Goal: Task Accomplishment & Management: Complete application form

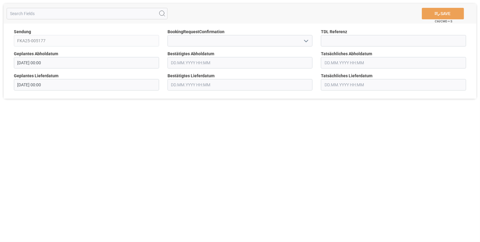
click at [307, 39] on icon "open menu" at bounding box center [306, 40] width 7 height 7
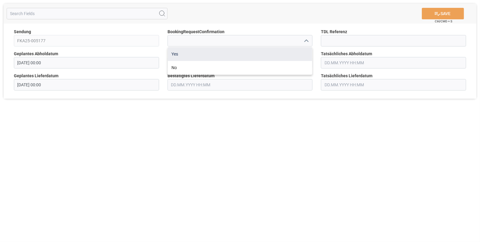
click at [192, 52] on div "Yes" at bounding box center [240, 54] width 145 height 14
type input "Yes"
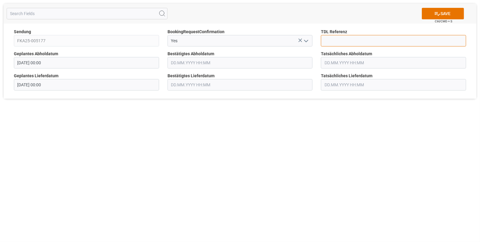
click at [329, 42] on input at bounding box center [393, 40] width 145 height 11
type input "10027646"
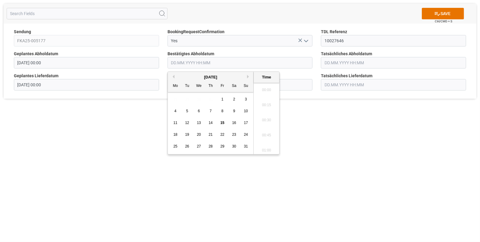
scroll to position [982, 0]
click at [216, 64] on input "text" at bounding box center [240, 62] width 145 height 11
click at [184, 123] on div "12" at bounding box center [188, 122] width 8 height 7
click at [263, 98] on li "14:15" at bounding box center [267, 93] width 26 height 15
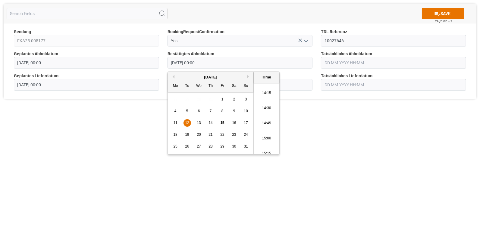
type input "12.08.2025 14:15"
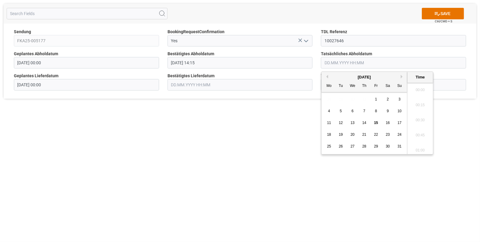
click at [326, 66] on input "text" at bounding box center [393, 62] width 145 height 11
click at [344, 122] on div "12" at bounding box center [341, 122] width 8 height 7
click at [425, 95] on li "14:15" at bounding box center [421, 93] width 26 height 15
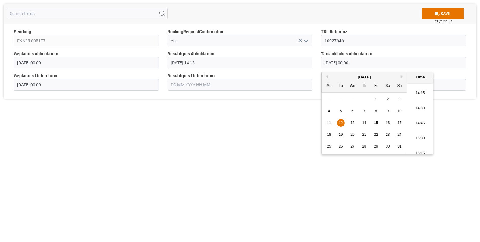
type input "12.08.2025 14:15"
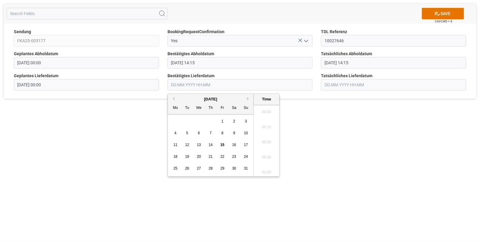
click at [191, 84] on input "text" at bounding box center [240, 84] width 145 height 11
click at [201, 145] on span "13" at bounding box center [199, 145] width 4 height 4
click at [263, 109] on li "11:15" at bounding box center [267, 110] width 26 height 15
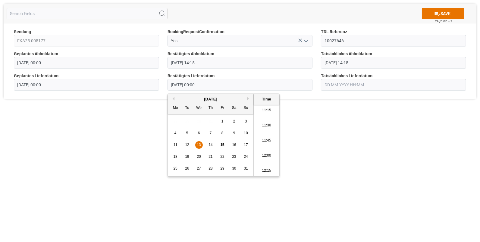
type input "13.08.2025 11:15"
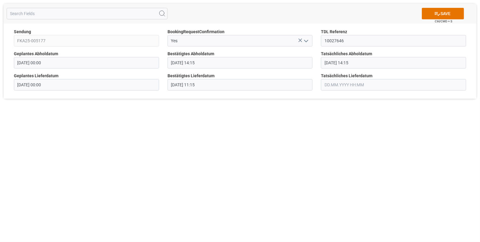
click at [330, 83] on input "text" at bounding box center [393, 84] width 145 height 11
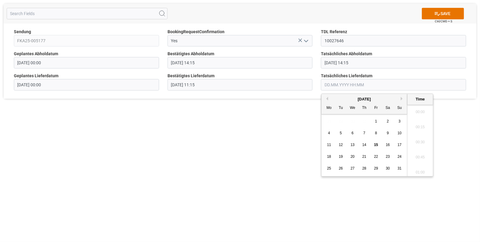
scroll to position [982, 0]
click at [353, 145] on span "13" at bounding box center [353, 145] width 4 height 4
click at [416, 113] on li "11:15" at bounding box center [421, 110] width 26 height 15
type input "13.08.2025 11:15"
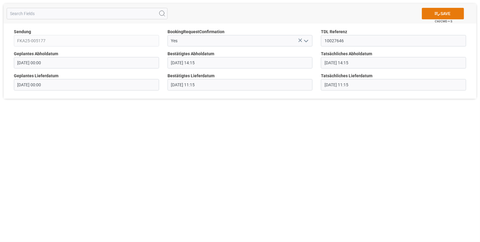
click at [444, 11] on button "SAVE" at bounding box center [443, 13] width 42 height 11
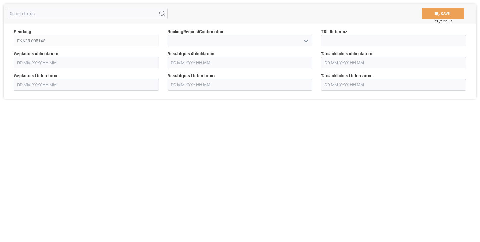
type input "[DATE] 00:00"
type input "14.08.2025 00:00"
click at [308, 41] on icon "open menu" at bounding box center [306, 40] width 7 height 7
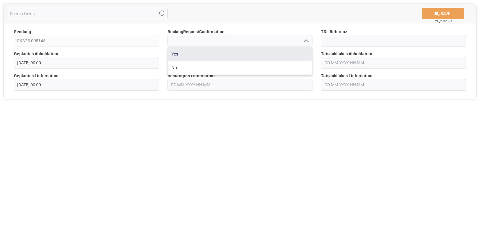
click at [196, 54] on div "Yes" at bounding box center [240, 54] width 145 height 14
type input "Yes"
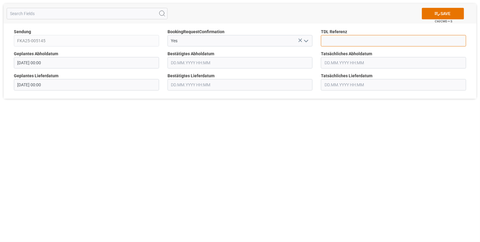
click at [333, 39] on input at bounding box center [393, 40] width 145 height 11
type input "10027648"
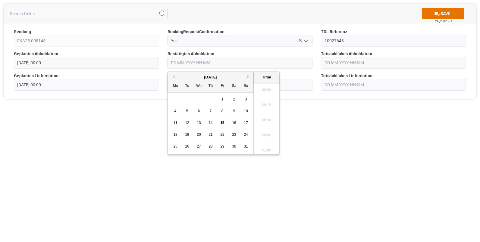
scroll to position [982, 0]
click at [201, 64] on input "text" at bounding box center [240, 62] width 145 height 11
click at [186, 121] on span "12" at bounding box center [187, 123] width 4 height 4
click at [267, 102] on li "14:00" at bounding box center [267, 103] width 26 height 15
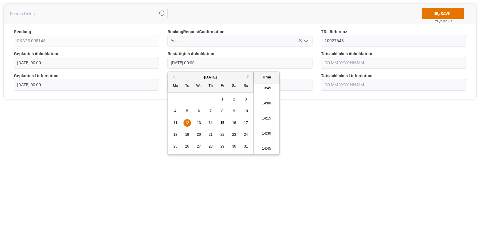
type input "12.08.2025 14:00"
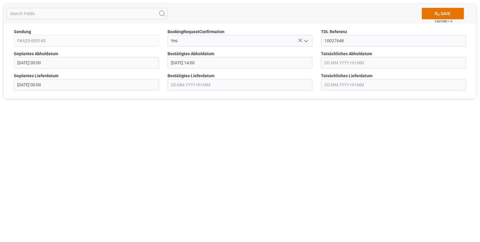
click at [333, 63] on input "text" at bounding box center [393, 62] width 145 height 11
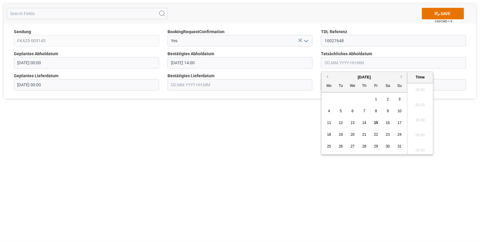
scroll to position [982, 0]
click at [341, 121] on span "12" at bounding box center [341, 123] width 4 height 4
click at [421, 104] on li "14:00" at bounding box center [421, 103] width 26 height 15
type input "12.08.2025 14:00"
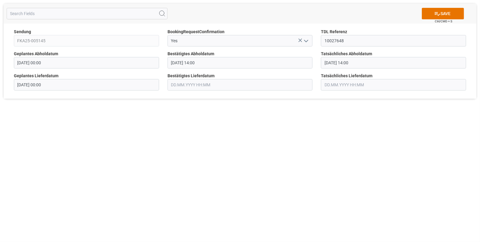
click at [176, 85] on input "text" at bounding box center [240, 84] width 145 height 11
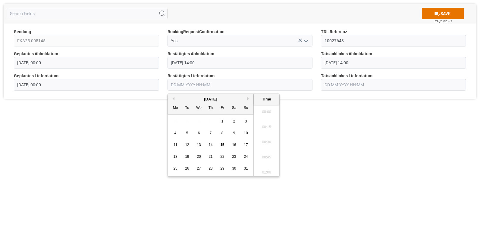
scroll to position [982, 0]
click at [196, 143] on div "13" at bounding box center [199, 144] width 8 height 7
click at [264, 164] on li "06:45" at bounding box center [267, 165] width 26 height 15
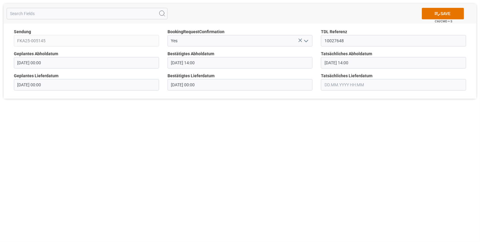
type input "13.08.2025 06:45"
click at [326, 82] on input "text" at bounding box center [393, 84] width 145 height 11
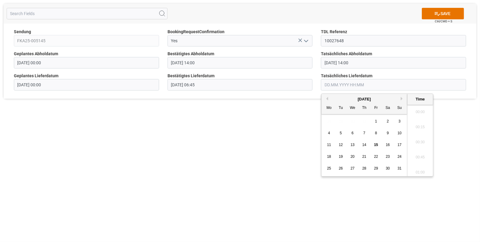
scroll to position [982, 0]
click at [351, 145] on span "13" at bounding box center [353, 145] width 4 height 4
click at [418, 112] on li "06:45" at bounding box center [421, 115] width 26 height 15
type input "13.08.2025 06:45"
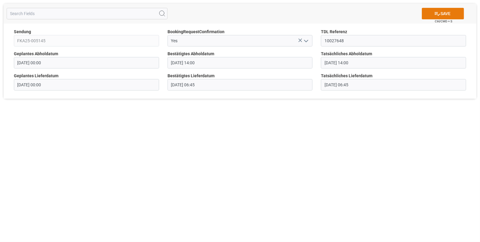
click at [443, 11] on button "SAVE" at bounding box center [443, 13] width 42 height 11
click at [307, 40] on icon "open menu" at bounding box center [306, 40] width 7 height 7
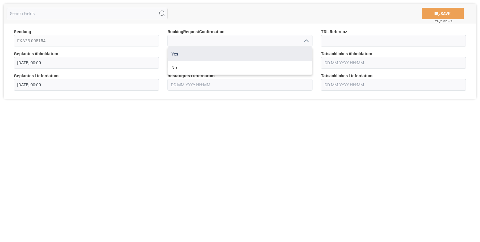
click at [177, 54] on div "Yes" at bounding box center [240, 54] width 145 height 14
type input "Yes"
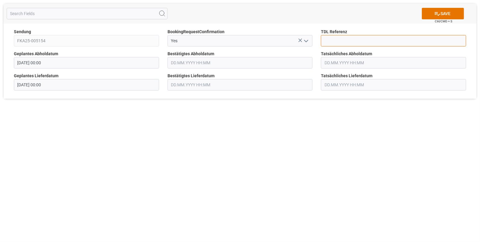
click at [333, 40] on input at bounding box center [393, 40] width 145 height 11
type input "10027649"
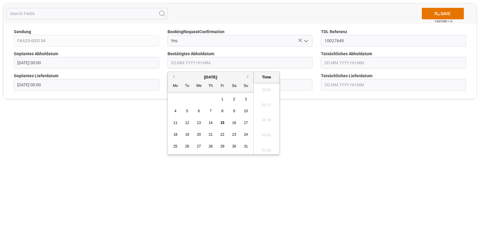
click at [179, 63] on input "text" at bounding box center [240, 62] width 145 height 11
click at [187, 124] on span "12" at bounding box center [187, 123] width 4 height 4
click at [257, 112] on li "14:15" at bounding box center [267, 118] width 26 height 15
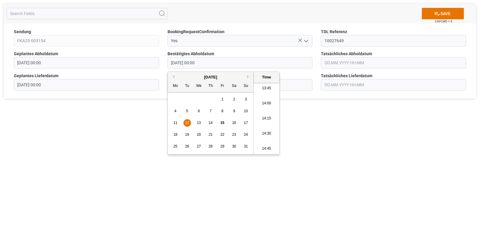
type input "12.08.2025 14:15"
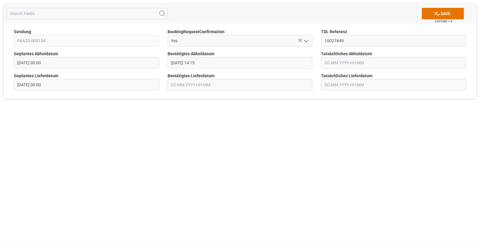
click at [337, 59] on input "text" at bounding box center [393, 62] width 145 height 11
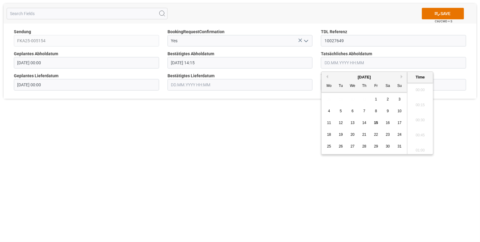
scroll to position [982, 0]
click at [340, 122] on span "12" at bounding box center [341, 123] width 4 height 4
click at [423, 114] on li "14:15" at bounding box center [421, 118] width 26 height 15
type input "12.08.2025 14:15"
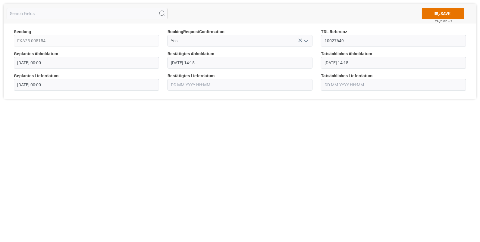
click at [189, 81] on input "text" at bounding box center [240, 84] width 145 height 11
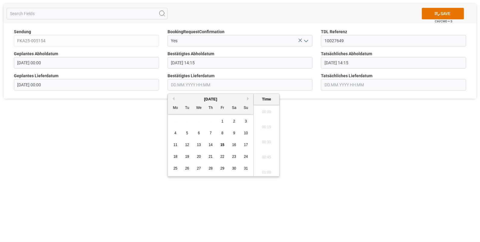
scroll to position [982, 0]
click at [199, 144] on span "13" at bounding box center [199, 145] width 4 height 4
click at [262, 134] on li "12:30" at bounding box center [267, 135] width 26 height 15
type input "13.08.2025 12:30"
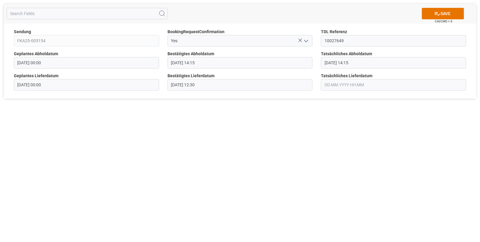
click at [325, 84] on input "text" at bounding box center [393, 84] width 145 height 11
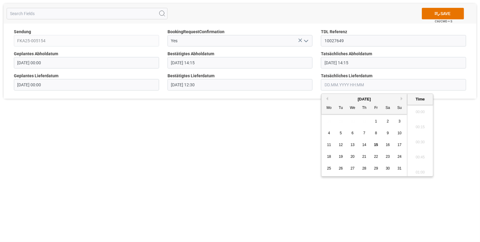
scroll to position [982, 0]
click at [353, 143] on span "13" at bounding box center [353, 145] width 4 height 4
drag, startPoint x: 419, startPoint y: 134, endPoint x: 419, endPoint y: 130, distance: 3.9
click at [419, 134] on li "12:30" at bounding box center [421, 135] width 26 height 15
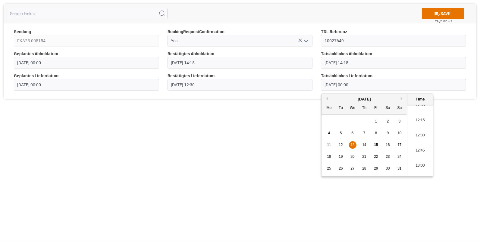
type input "13.08.2025 12:30"
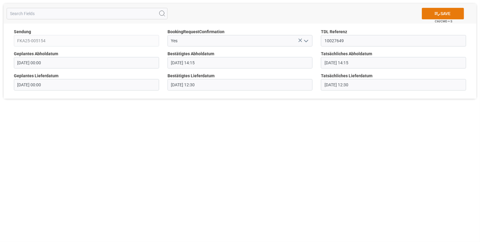
click at [441, 10] on button "SAVE" at bounding box center [443, 13] width 42 height 11
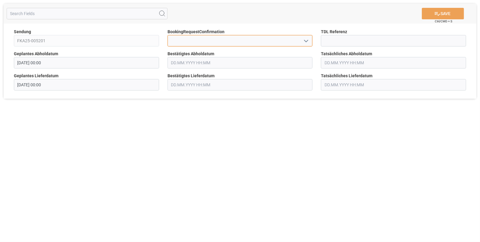
click at [180, 44] on input at bounding box center [240, 40] width 145 height 11
click at [307, 39] on icon "open menu" at bounding box center [306, 40] width 7 height 7
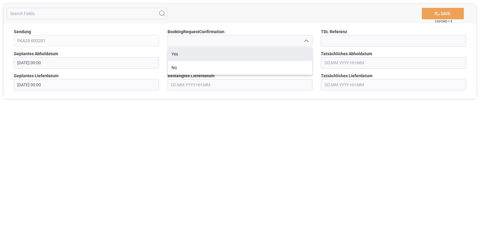
click at [179, 53] on div "Yes" at bounding box center [240, 54] width 145 height 14
type input "Yes"
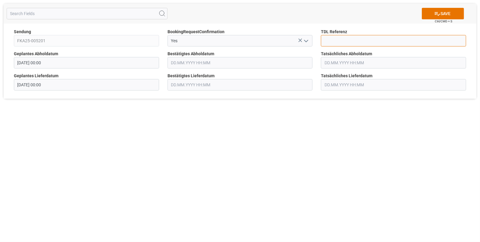
click at [334, 38] on input at bounding box center [393, 40] width 145 height 11
type input "10027667"
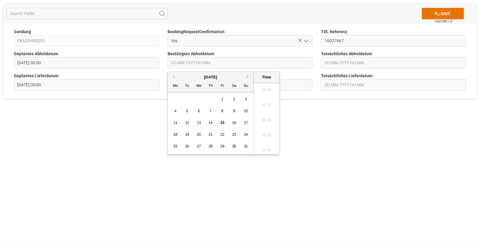
click at [197, 62] on input "text" at bounding box center [240, 62] width 145 height 11
click at [187, 121] on span "12" at bounding box center [187, 123] width 4 height 4
click at [262, 142] on li "14:15" at bounding box center [267, 143] width 26 height 15
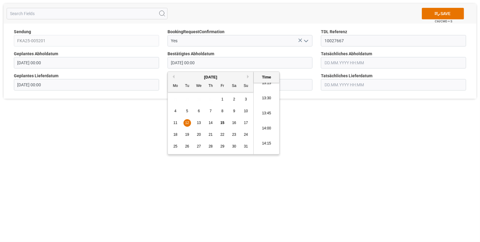
type input "[DATE] 14:15"
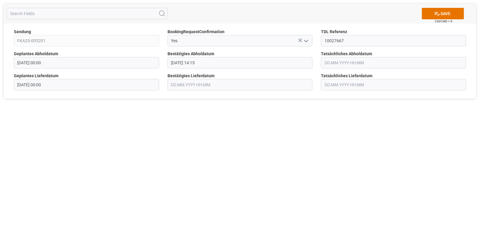
click at [329, 65] on input "text" at bounding box center [393, 62] width 145 height 11
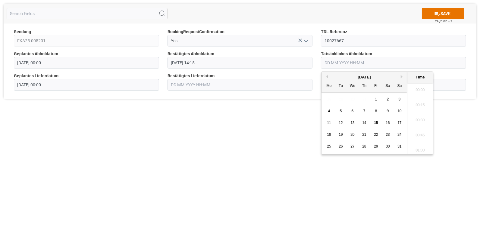
scroll to position [982, 0]
click at [343, 124] on div "12" at bounding box center [341, 122] width 8 height 7
click at [416, 120] on li "14:15" at bounding box center [421, 118] width 26 height 15
type input "[DATE] 14:15"
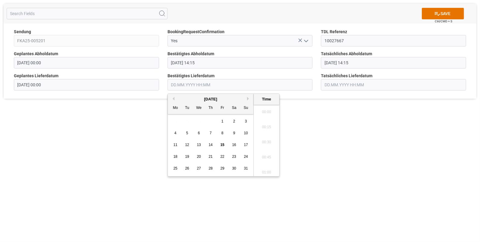
click at [181, 83] on input "text" at bounding box center [240, 84] width 145 height 11
click at [198, 145] on span "13" at bounding box center [199, 145] width 4 height 4
click at [262, 116] on li "12:15" at bounding box center [267, 120] width 26 height 15
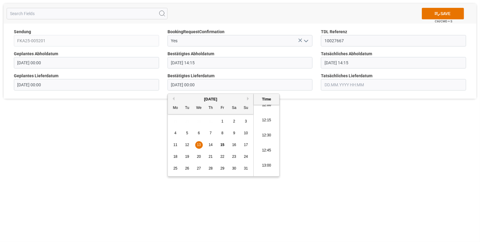
type input "[DATE] 12:15"
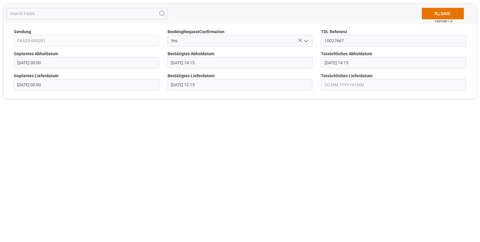
click at [330, 81] on input "text" at bounding box center [393, 84] width 145 height 11
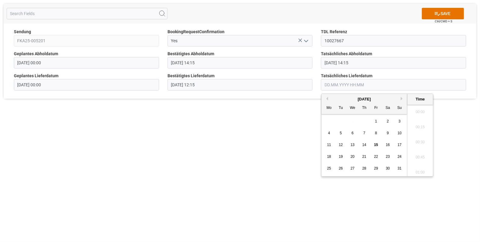
scroll to position [982, 0]
click at [353, 145] on span "13" at bounding box center [353, 145] width 4 height 4
click at [418, 142] on li "12:15" at bounding box center [421, 145] width 26 height 15
type input "[DATE] 12:15"
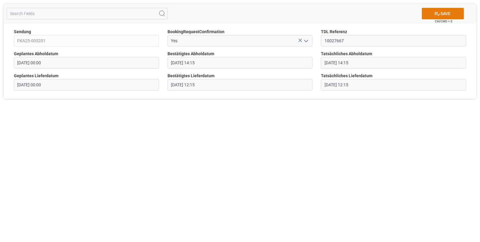
click at [430, 12] on button "SAVE" at bounding box center [443, 13] width 42 height 11
click at [306, 40] on icon "open menu" at bounding box center [306, 40] width 7 height 7
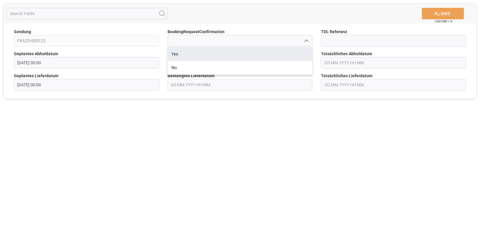
click at [247, 56] on div "Yes" at bounding box center [240, 54] width 145 height 14
type input "Yes"
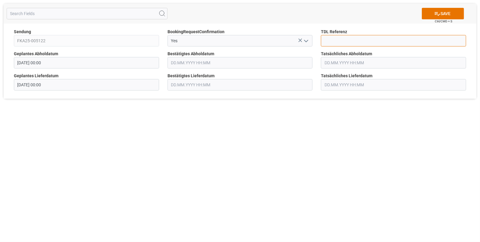
click at [344, 44] on input at bounding box center [393, 40] width 145 height 11
type input "10027672"
click at [201, 63] on input "text" at bounding box center [240, 62] width 145 height 11
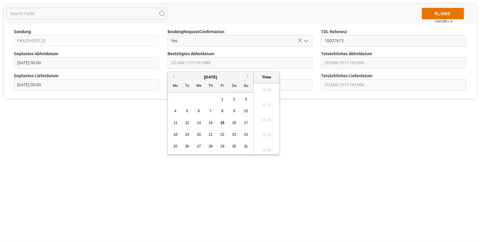
scroll to position [982, 0]
click at [197, 123] on span "13" at bounding box center [199, 123] width 4 height 4
click at [260, 104] on li "15:45" at bounding box center [267, 108] width 26 height 15
type input "[DATE] 15:45"
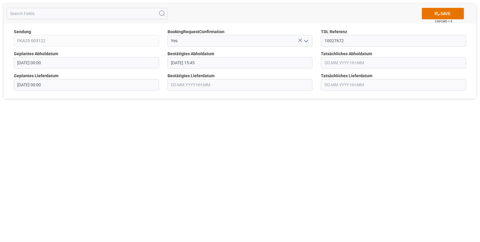
click at [326, 60] on input "text" at bounding box center [393, 62] width 145 height 11
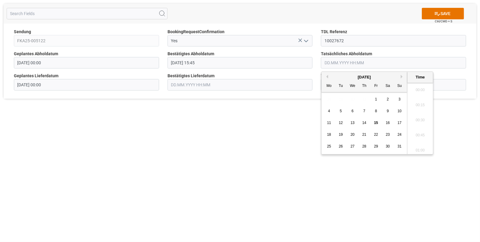
scroll to position [982, 0]
click at [354, 121] on span "13" at bounding box center [353, 123] width 4 height 4
click at [417, 133] on li "15:45" at bounding box center [421, 133] width 26 height 15
type input "13.08.2025 15:45"
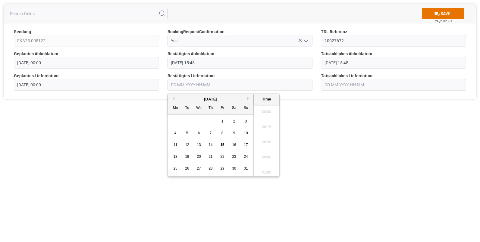
click at [171, 82] on input "text" at bounding box center [240, 84] width 145 height 11
click at [211, 143] on span "14" at bounding box center [211, 145] width 4 height 4
click at [266, 126] on li "07:45" at bounding box center [267, 125] width 26 height 15
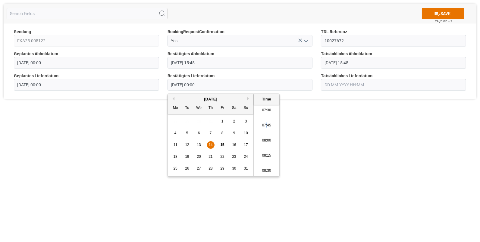
type input "14.08.2025 07:45"
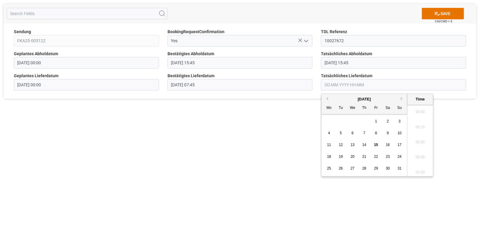
click at [334, 83] on input "text" at bounding box center [393, 84] width 145 height 11
click at [365, 143] on span "14" at bounding box center [364, 145] width 4 height 4
click at [418, 125] on li "07:45" at bounding box center [421, 125] width 26 height 15
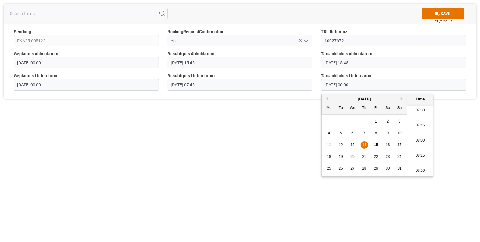
type input "14.08.2025 07:45"
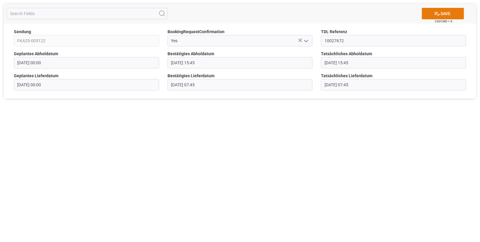
click at [437, 11] on icon at bounding box center [438, 14] width 6 height 6
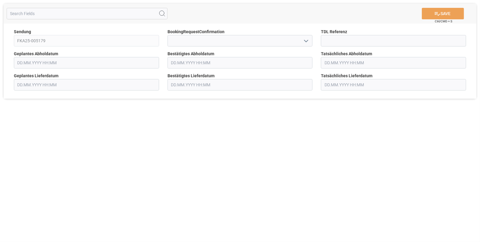
type input "[DATE] 00:00"
click at [306, 41] on polyline "open menu" at bounding box center [307, 41] width 4 height 2
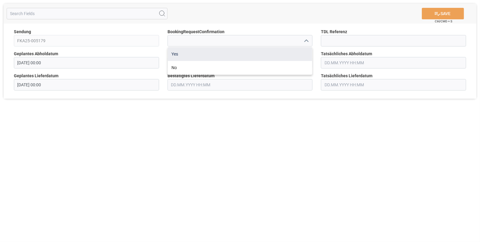
click at [287, 52] on div "Yes" at bounding box center [240, 54] width 145 height 14
type input "Yes"
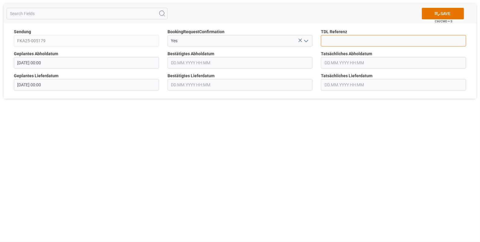
click at [338, 45] on input at bounding box center [393, 40] width 145 height 11
type input "10027673"
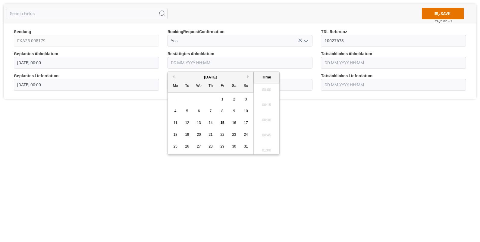
click at [185, 63] on input "text" at bounding box center [240, 62] width 145 height 11
click at [201, 122] on div "13" at bounding box center [199, 122] width 8 height 7
drag, startPoint x: 265, startPoint y: 137, endPoint x: 271, endPoint y: 132, distance: 8.4
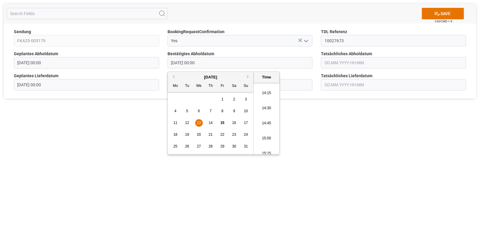
click at [265, 137] on li "15:00" at bounding box center [267, 138] width 26 height 15
type input "[DATE] 15:00"
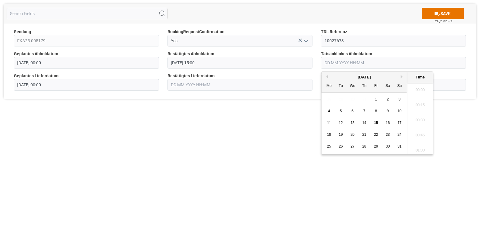
click at [338, 61] on input "text" at bounding box center [393, 62] width 145 height 11
click at [352, 123] on span "13" at bounding box center [353, 123] width 4 height 4
click at [414, 88] on li "15:00" at bounding box center [421, 88] width 26 height 15
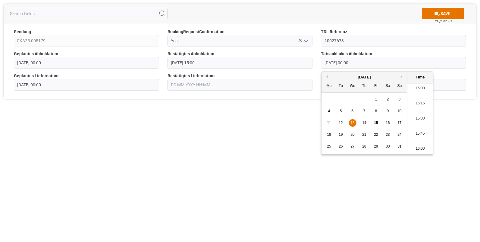
type input "13.08.2025 15:00"
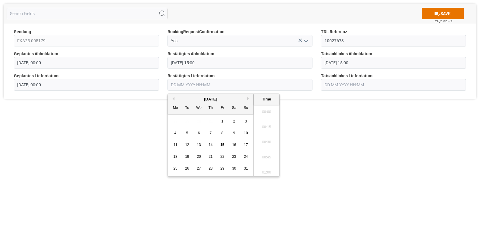
click at [182, 83] on input "text" at bounding box center [240, 84] width 145 height 11
click at [209, 144] on span "14" at bounding box center [211, 145] width 4 height 4
click at [262, 129] on li "12:00" at bounding box center [267, 130] width 26 height 15
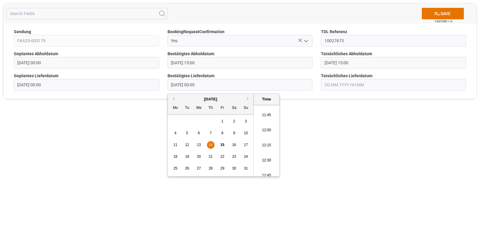
type input "14.08.2025 12:00"
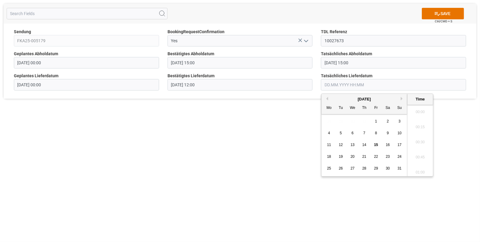
click at [327, 83] on input "text" at bounding box center [393, 84] width 145 height 11
click at [364, 143] on span "14" at bounding box center [364, 145] width 4 height 4
click at [424, 132] on li "12:00" at bounding box center [421, 130] width 26 height 15
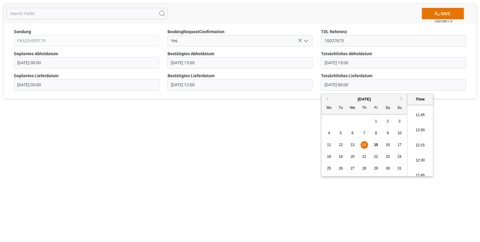
type input "14.08.2025 12:00"
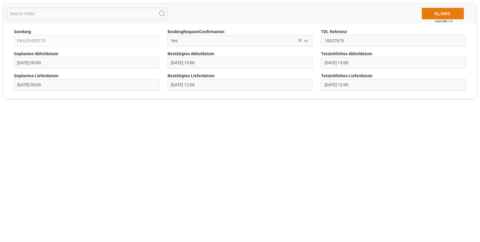
click at [437, 14] on icon at bounding box center [438, 14] width 6 height 6
type input "[DATE] 00:00"
type input "[DATE] 15:45"
type input "[DATE] 00:00"
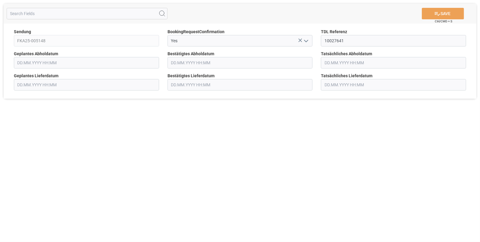
type input "[DATE] 07:45"
click at [331, 39] on input at bounding box center [393, 40] width 145 height 11
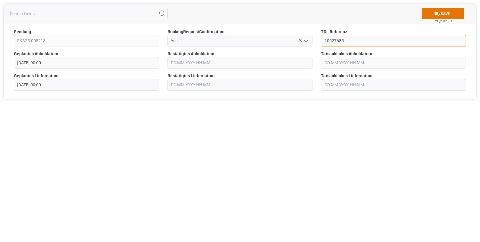
type input "10027685"
click at [208, 65] on input "text" at bounding box center [240, 62] width 145 height 11
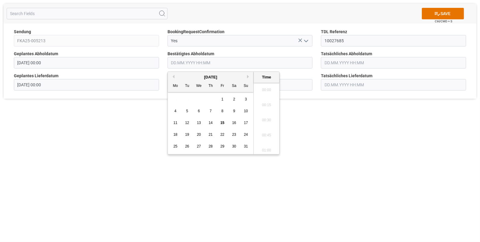
scroll to position [982, 0]
click at [212, 123] on span "14" at bounding box center [211, 123] width 4 height 4
click at [263, 133] on li "15:00" at bounding box center [267, 138] width 26 height 15
type input "[DATE] 15:00"
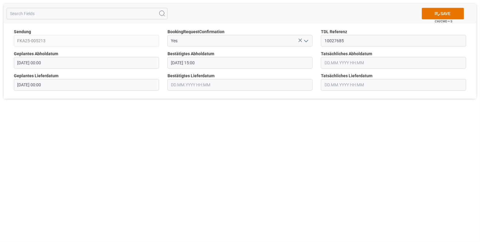
click at [325, 65] on input "text" at bounding box center [393, 62] width 145 height 11
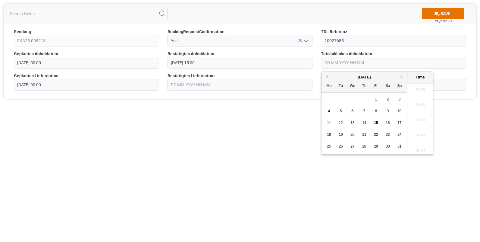
scroll to position [982, 0]
click at [366, 121] on div "14" at bounding box center [365, 122] width 8 height 7
click at [418, 111] on li "15:00" at bounding box center [421, 113] width 26 height 15
type input "[DATE] 15:00"
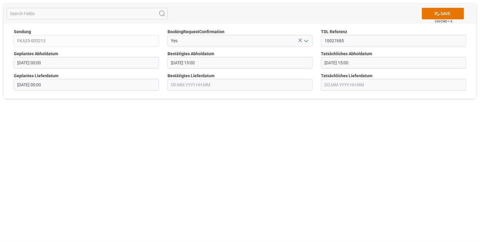
click at [195, 85] on input "text" at bounding box center [240, 84] width 145 height 11
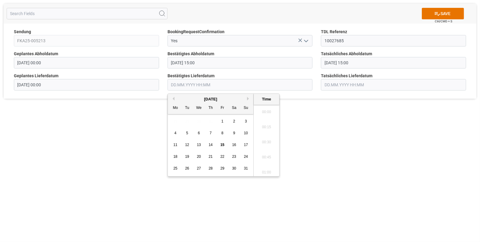
scroll to position [982, 0]
click at [223, 145] on span "15" at bounding box center [222, 145] width 4 height 4
click at [265, 117] on li "08:30" at bounding box center [267, 120] width 26 height 15
type input "[DATE] 08:30"
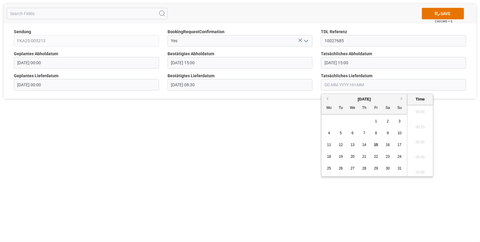
click at [328, 87] on input "text" at bounding box center [393, 84] width 145 height 11
click at [375, 144] on span "15" at bounding box center [376, 145] width 4 height 4
click at [419, 119] on li "08:30" at bounding box center [421, 120] width 26 height 15
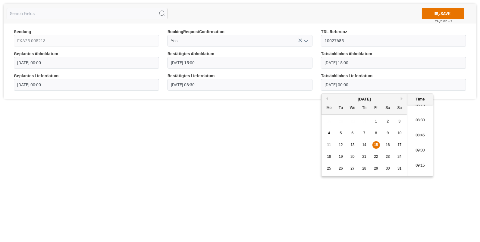
type input "15.08.2025 08:30"
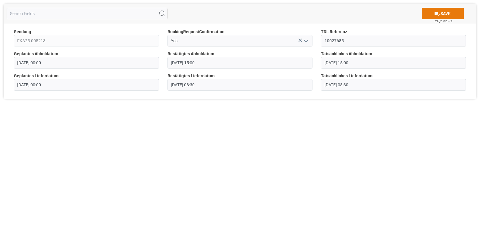
click at [441, 12] on button "SAVE" at bounding box center [443, 13] width 42 height 11
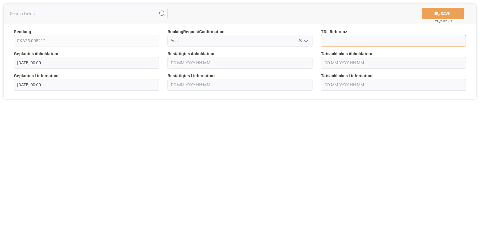
click at [345, 41] on input at bounding box center [393, 40] width 145 height 11
type input "10027695"
click at [175, 62] on input "text" at bounding box center [240, 62] width 145 height 11
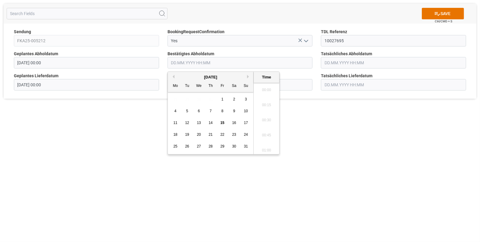
scroll to position [982, 0]
click at [213, 121] on div "14" at bounding box center [211, 122] width 8 height 7
click at [262, 110] on li "15:45" at bounding box center [267, 108] width 26 height 15
type input "14.08.2025 15:45"
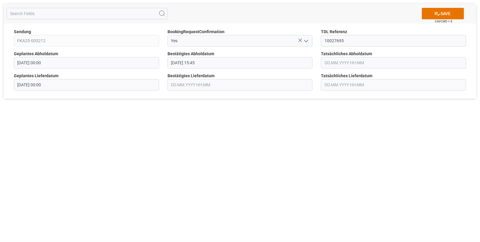
click at [338, 62] on input "text" at bounding box center [393, 62] width 145 height 11
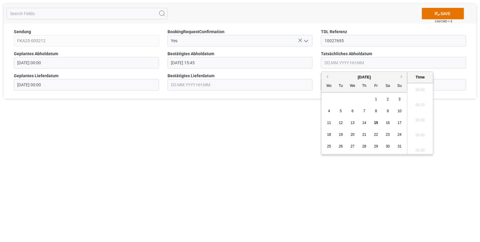
scroll to position [982, 0]
click at [365, 122] on span "14" at bounding box center [364, 123] width 4 height 4
click at [420, 107] on li "15:45" at bounding box center [421, 108] width 26 height 15
type input "14.08.2025 15:45"
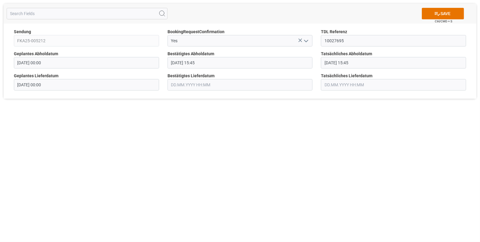
click at [201, 83] on input "text" at bounding box center [240, 84] width 145 height 11
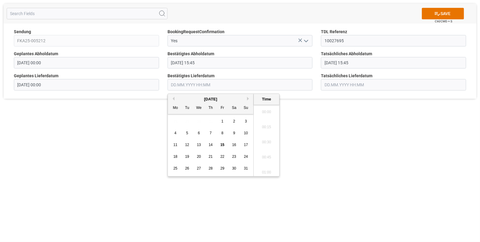
scroll to position [982, 0]
click at [223, 143] on span "15" at bounding box center [222, 145] width 4 height 4
click at [261, 130] on li "09:30" at bounding box center [267, 130] width 26 height 15
type input "15.08.2025 09:30"
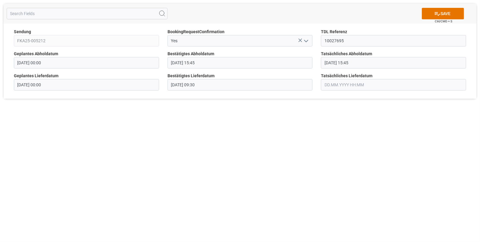
click at [331, 84] on input "text" at bounding box center [393, 84] width 145 height 11
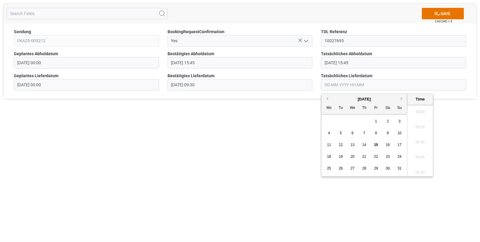
scroll to position [982, 0]
drag, startPoint x: 375, startPoint y: 145, endPoint x: 399, endPoint y: 139, distance: 24.5
click at [375, 145] on span "15" at bounding box center [376, 145] width 4 height 4
click at [421, 131] on li "09:30" at bounding box center [421, 130] width 26 height 15
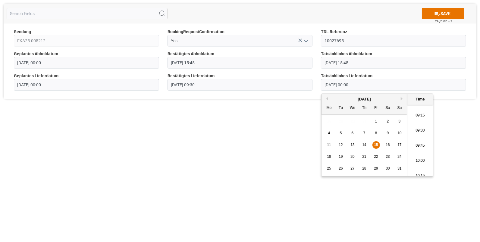
type input "15.08.2025 09:30"
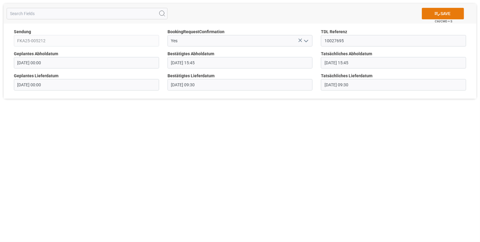
click at [439, 11] on icon at bounding box center [438, 14] width 6 height 6
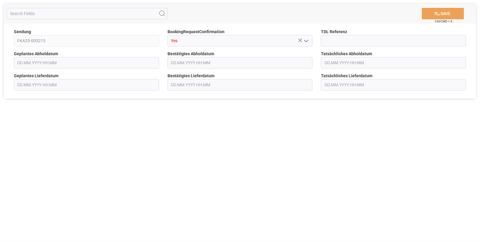
type input "[DATE] 00:00"
click at [343, 39] on input at bounding box center [393, 40] width 145 height 11
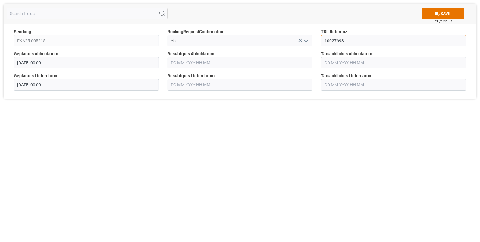
type input "10027698"
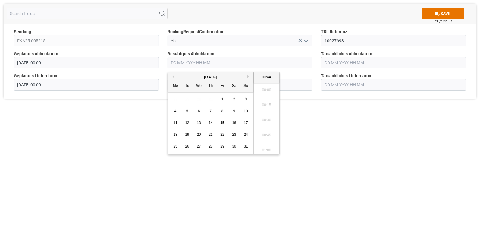
click at [221, 63] on input "text" at bounding box center [240, 62] width 145 height 11
click at [211, 121] on span "14" at bounding box center [211, 123] width 4 height 4
click at [267, 130] on li "15:15" at bounding box center [267, 128] width 26 height 15
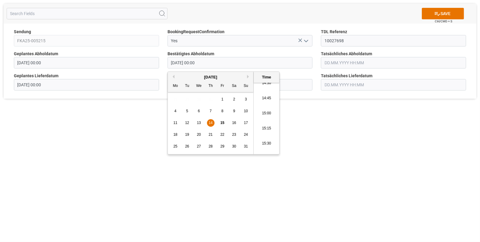
type input "[DATE] 15:15"
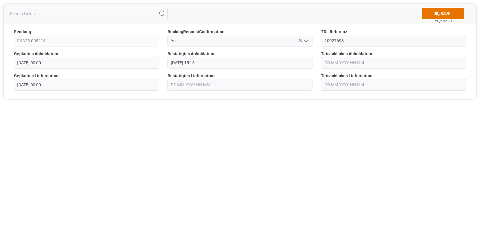
click at [335, 62] on input "text" at bounding box center [393, 62] width 145 height 11
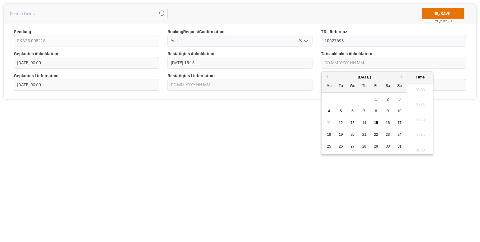
scroll to position [982, 0]
click at [364, 122] on span "14" at bounding box center [364, 123] width 4 height 4
click at [417, 102] on li "15:15" at bounding box center [421, 103] width 26 height 15
type input "[DATE] 15:15"
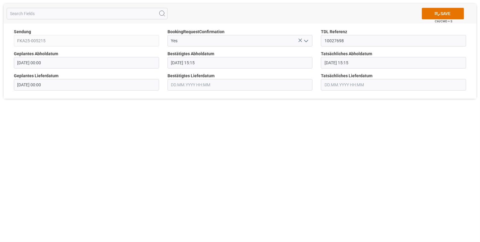
click at [203, 86] on input "text" at bounding box center [240, 84] width 145 height 11
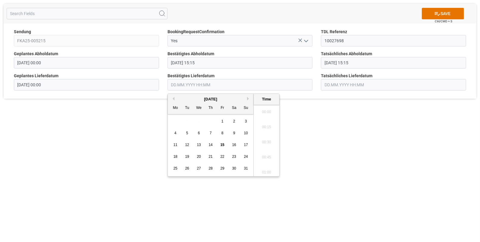
scroll to position [982, 0]
click at [222, 144] on span "15" at bounding box center [222, 145] width 4 height 4
drag, startPoint x: 265, startPoint y: 120, endPoint x: 267, endPoint y: 117, distance: 3.9
click at [265, 120] on li "09:45" at bounding box center [267, 120] width 26 height 15
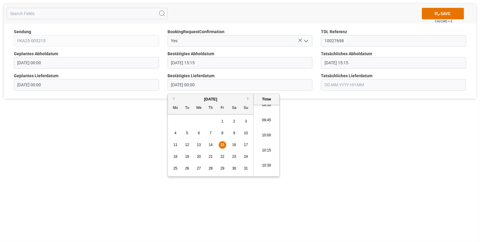
type input "[DATE] 09:45"
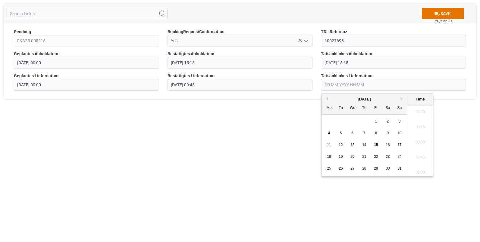
click at [330, 81] on input "text" at bounding box center [393, 84] width 145 height 11
drag, startPoint x: 376, startPoint y: 142, endPoint x: 400, endPoint y: 135, distance: 25.5
click at [376, 142] on div "15" at bounding box center [377, 144] width 8 height 7
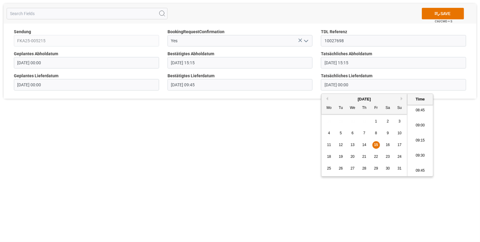
click at [419, 166] on li "09:45" at bounding box center [421, 170] width 26 height 15
type input "[DATE] 09:45"
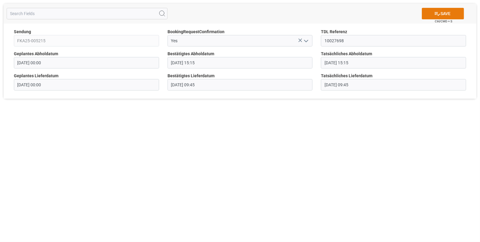
click at [428, 12] on button "SAVE" at bounding box center [443, 13] width 42 height 11
click at [306, 40] on icon "open menu" at bounding box center [306, 40] width 7 height 7
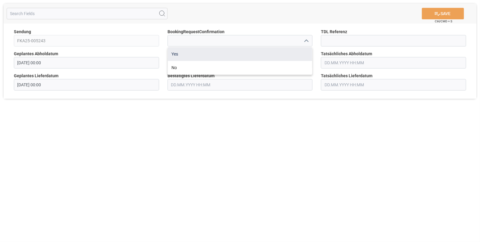
click at [185, 50] on div "Yes" at bounding box center [240, 54] width 145 height 14
type input "Yes"
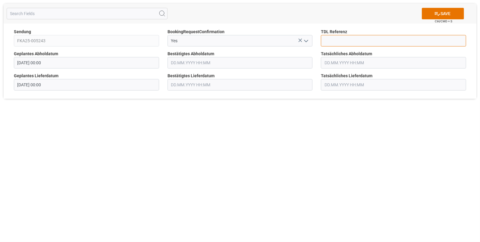
click at [333, 36] on input at bounding box center [393, 40] width 145 height 11
type input "10027699"
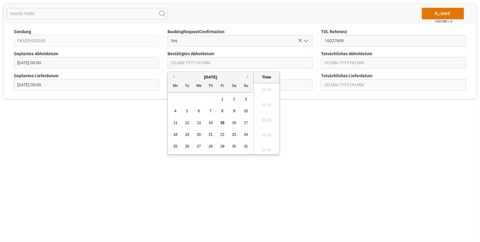
click at [177, 62] on input "text" at bounding box center [240, 62] width 145 height 11
click at [211, 122] on span "14" at bounding box center [211, 123] width 4 height 4
click at [261, 94] on li "15:30" at bounding box center [267, 93] width 26 height 15
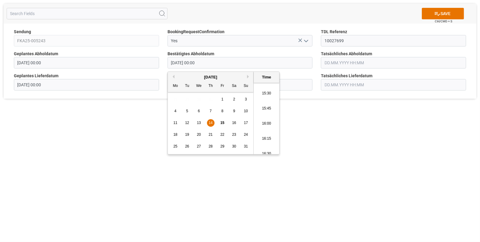
type input "[DATE] 15:30"
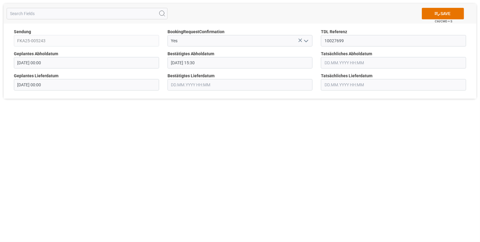
click at [348, 65] on input "text" at bounding box center [393, 62] width 145 height 11
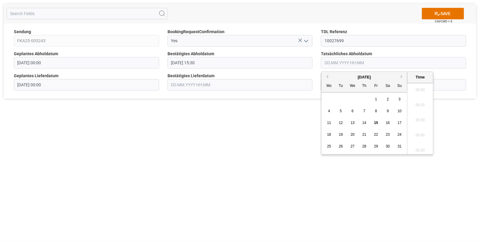
scroll to position [982, 0]
click at [367, 123] on div "14" at bounding box center [365, 122] width 8 height 7
click at [416, 114] on li "15:30" at bounding box center [421, 118] width 26 height 15
type input "[DATE] 15:30"
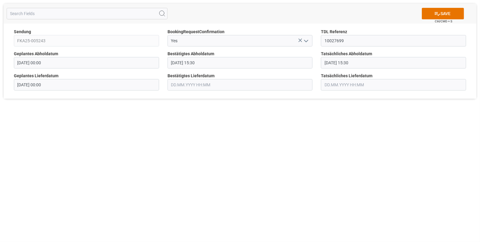
click at [185, 85] on input "text" at bounding box center [240, 84] width 145 height 11
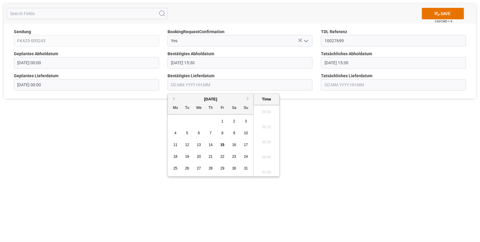
scroll to position [982, 0]
click at [222, 144] on span "15" at bounding box center [222, 145] width 4 height 4
click at [262, 127] on li "07:45" at bounding box center [267, 125] width 26 height 15
type input "[DATE] 07:45"
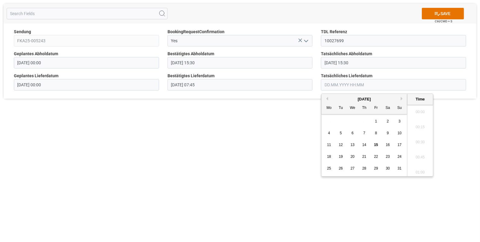
click at [326, 82] on input "text" at bounding box center [393, 84] width 145 height 11
click at [375, 144] on span "15" at bounding box center [376, 145] width 4 height 4
click at [377, 144] on span "15" at bounding box center [376, 145] width 4 height 4
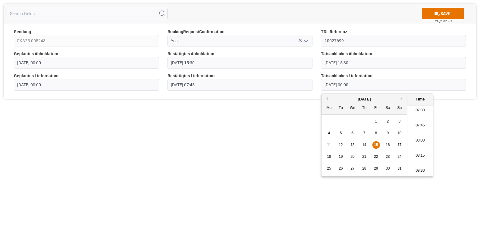
click at [417, 124] on li "07:45" at bounding box center [421, 125] width 26 height 15
type input "[DATE] 07:45"
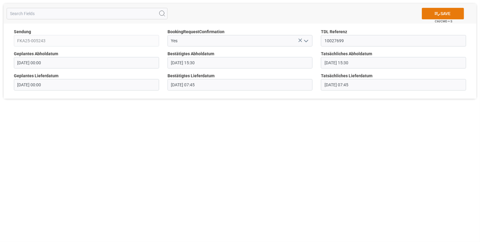
click at [440, 14] on button "SAVE" at bounding box center [443, 13] width 42 height 11
